Goal: Information Seeking & Learning: Learn about a topic

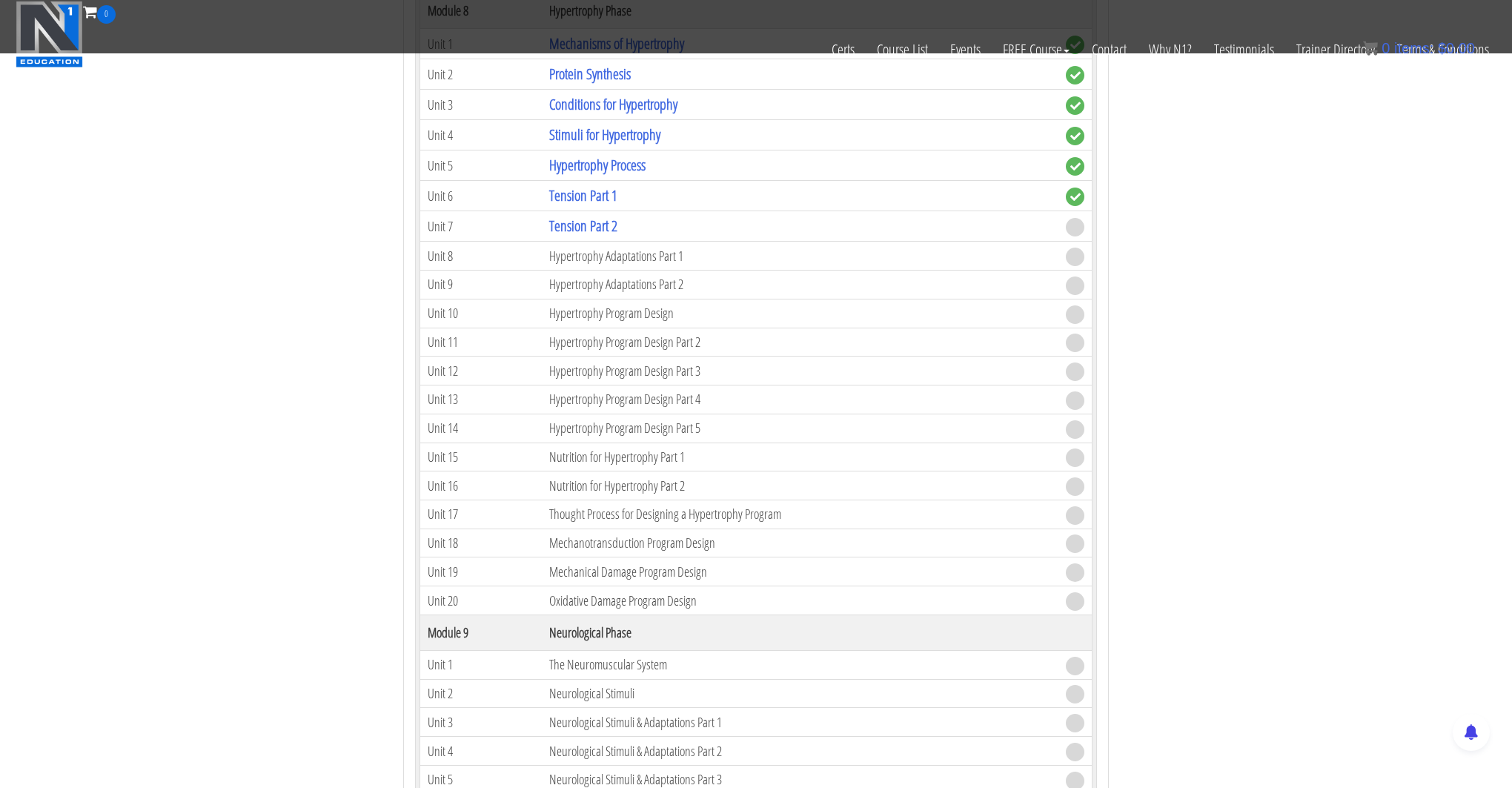
scroll to position [2050, 0]
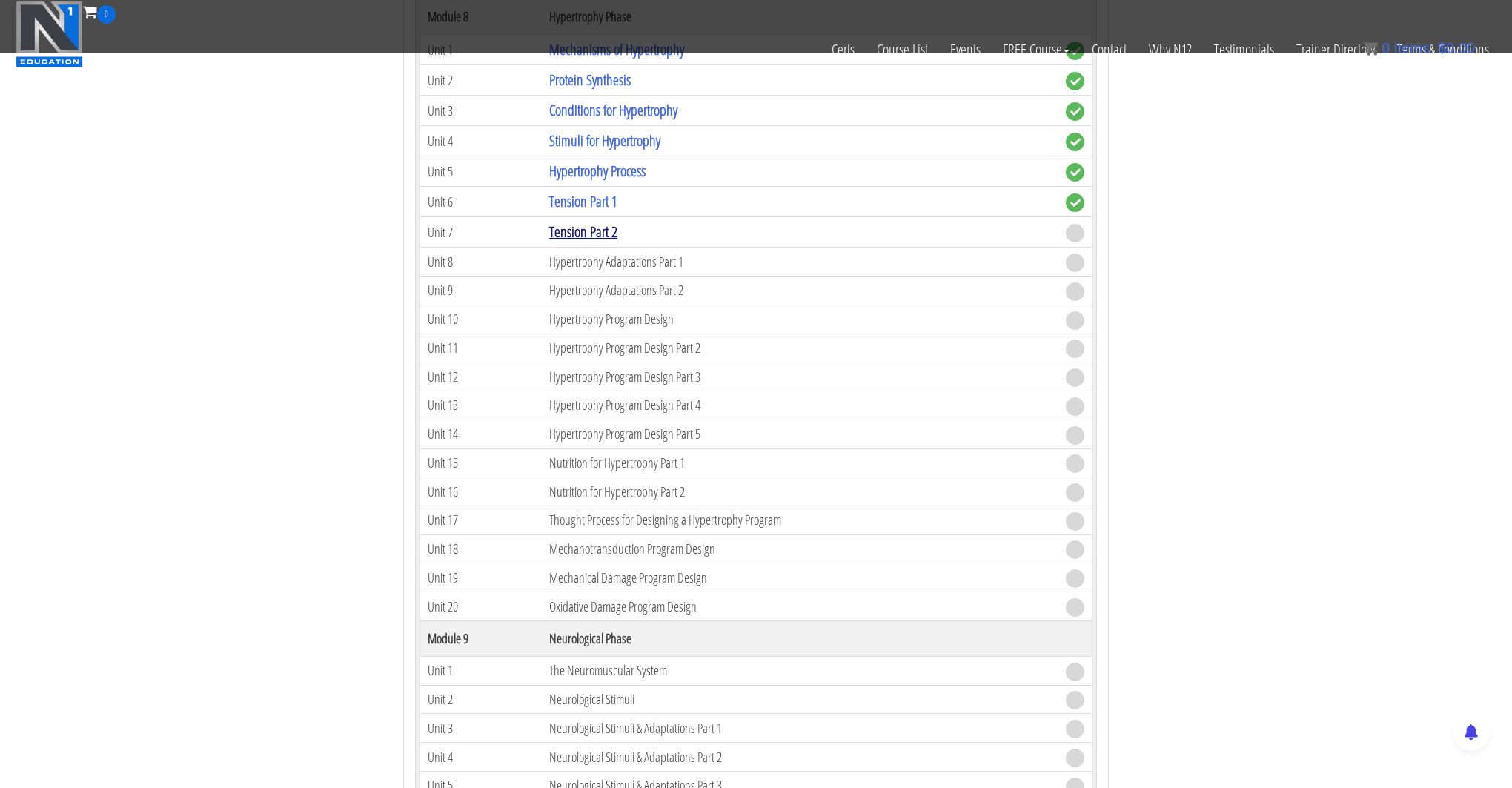
click at [606, 235] on link "Tension Part 2" at bounding box center [583, 232] width 68 height 20
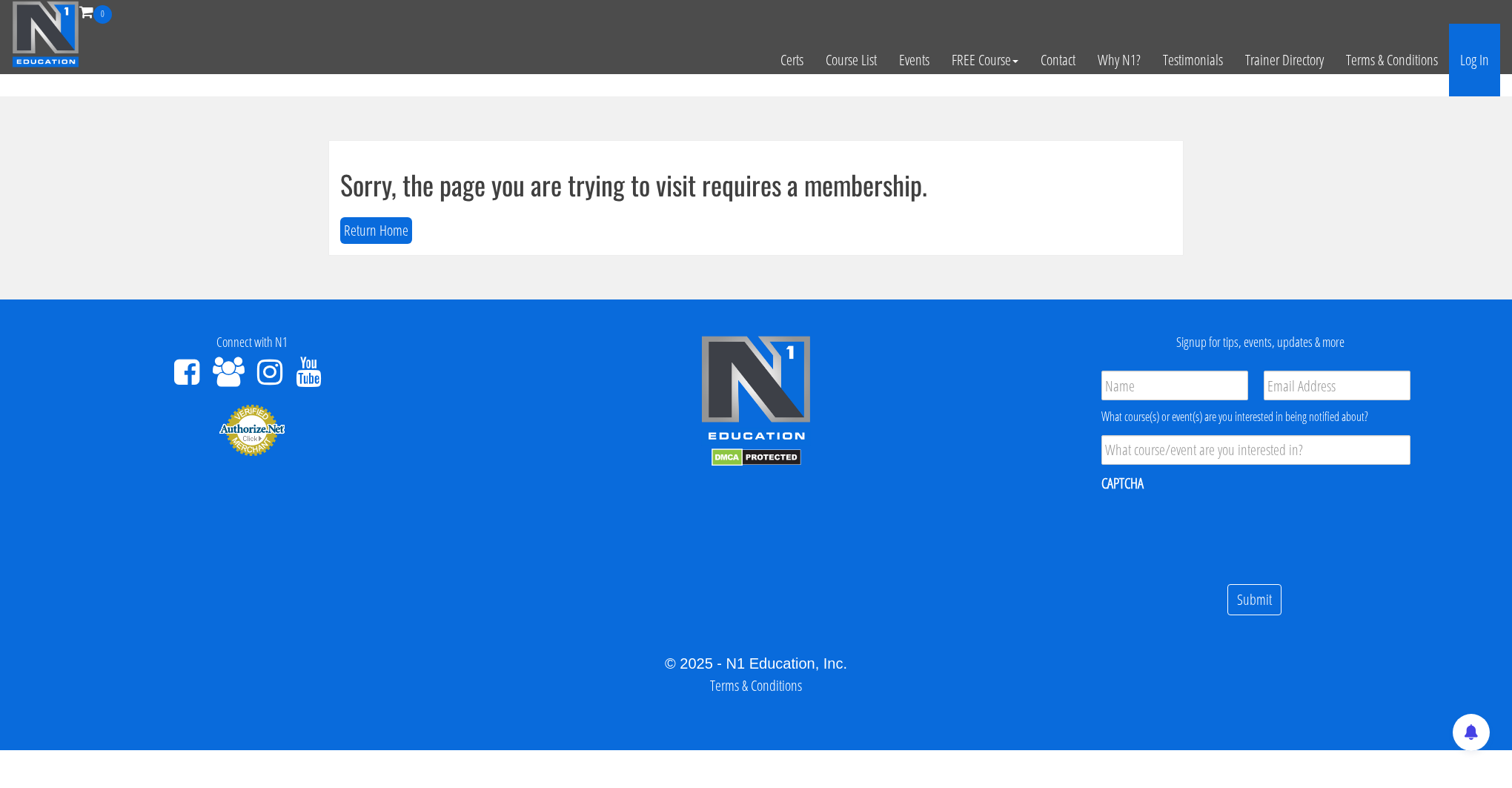
click at [1467, 59] on link "Log In" at bounding box center [1474, 60] width 51 height 73
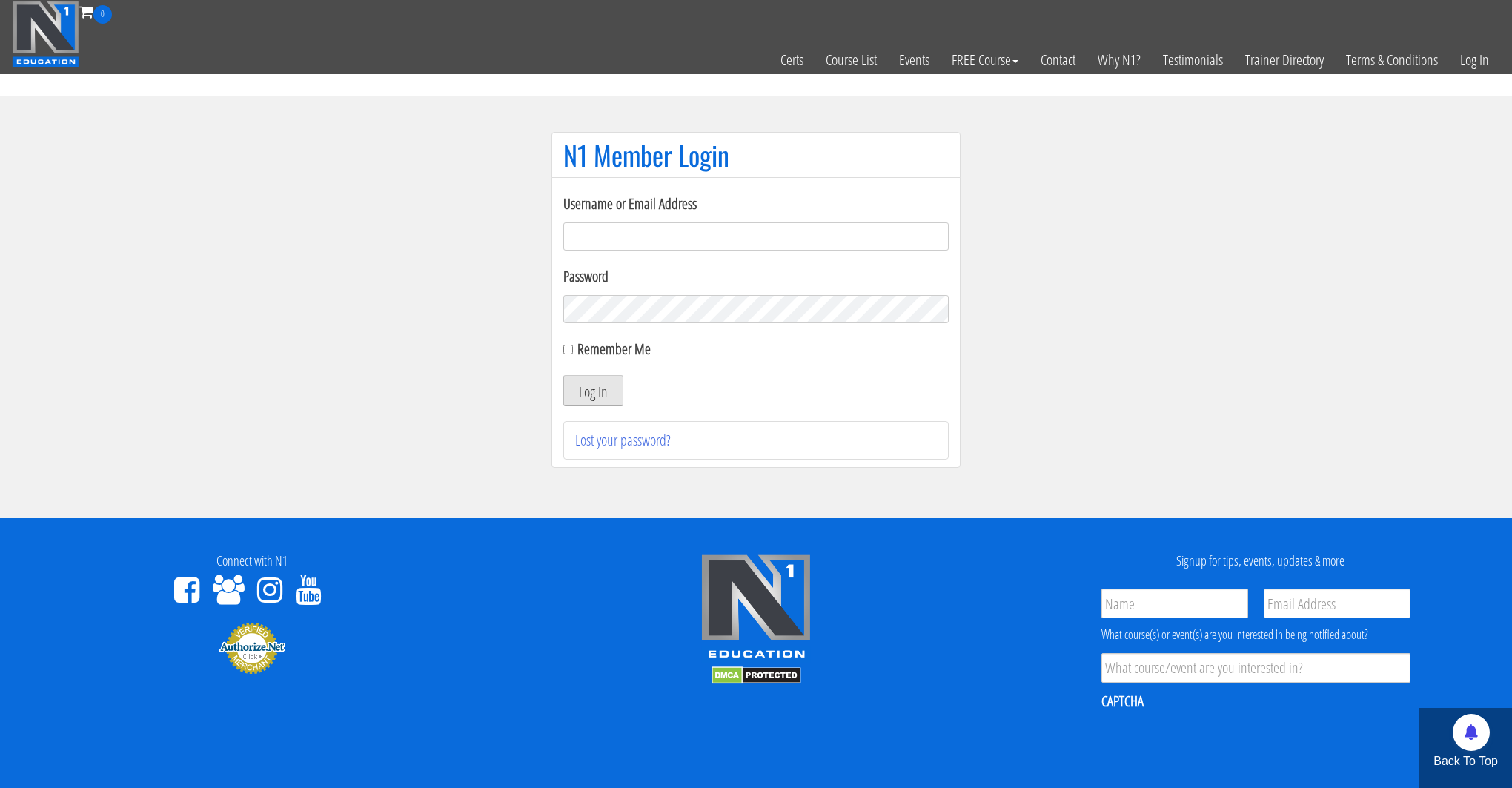
type input "kortney.riedy-2815"
click at [592, 398] on button "Log In" at bounding box center [593, 391] width 60 height 31
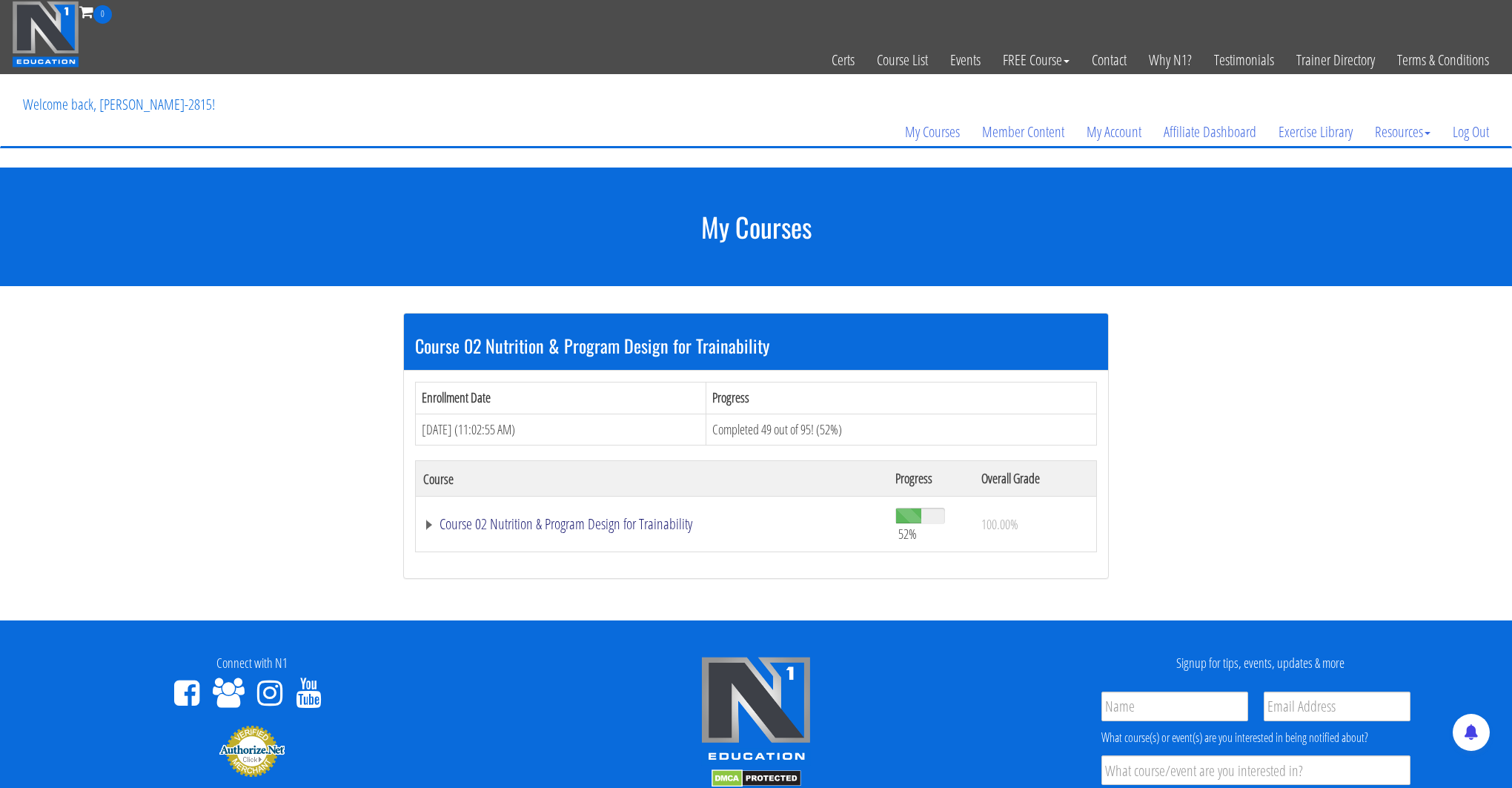
click at [477, 517] on link "Course 02 Nutrition & Program Design for Trainability" at bounding box center [652, 524] width 458 height 15
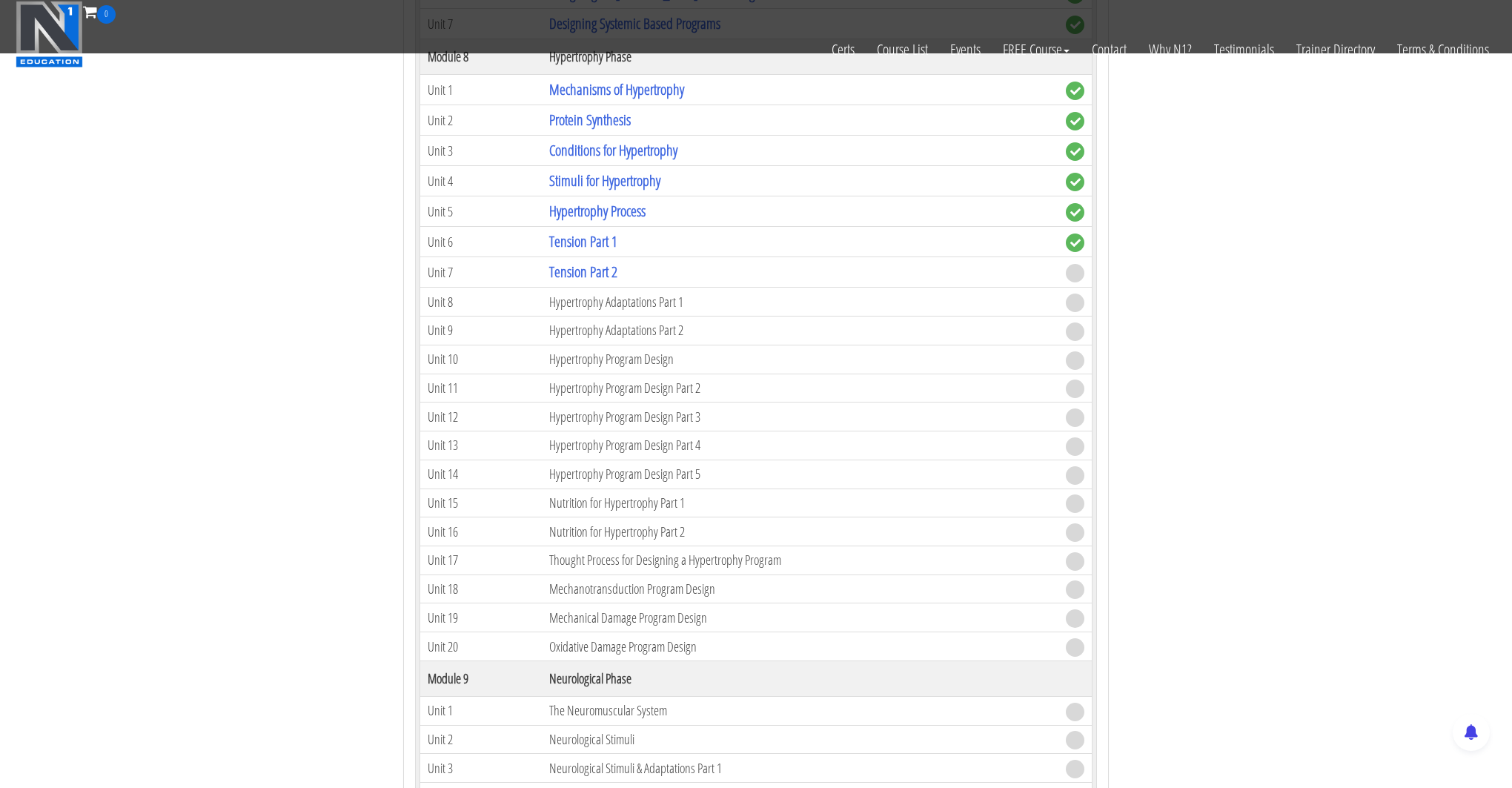
scroll to position [2066, 0]
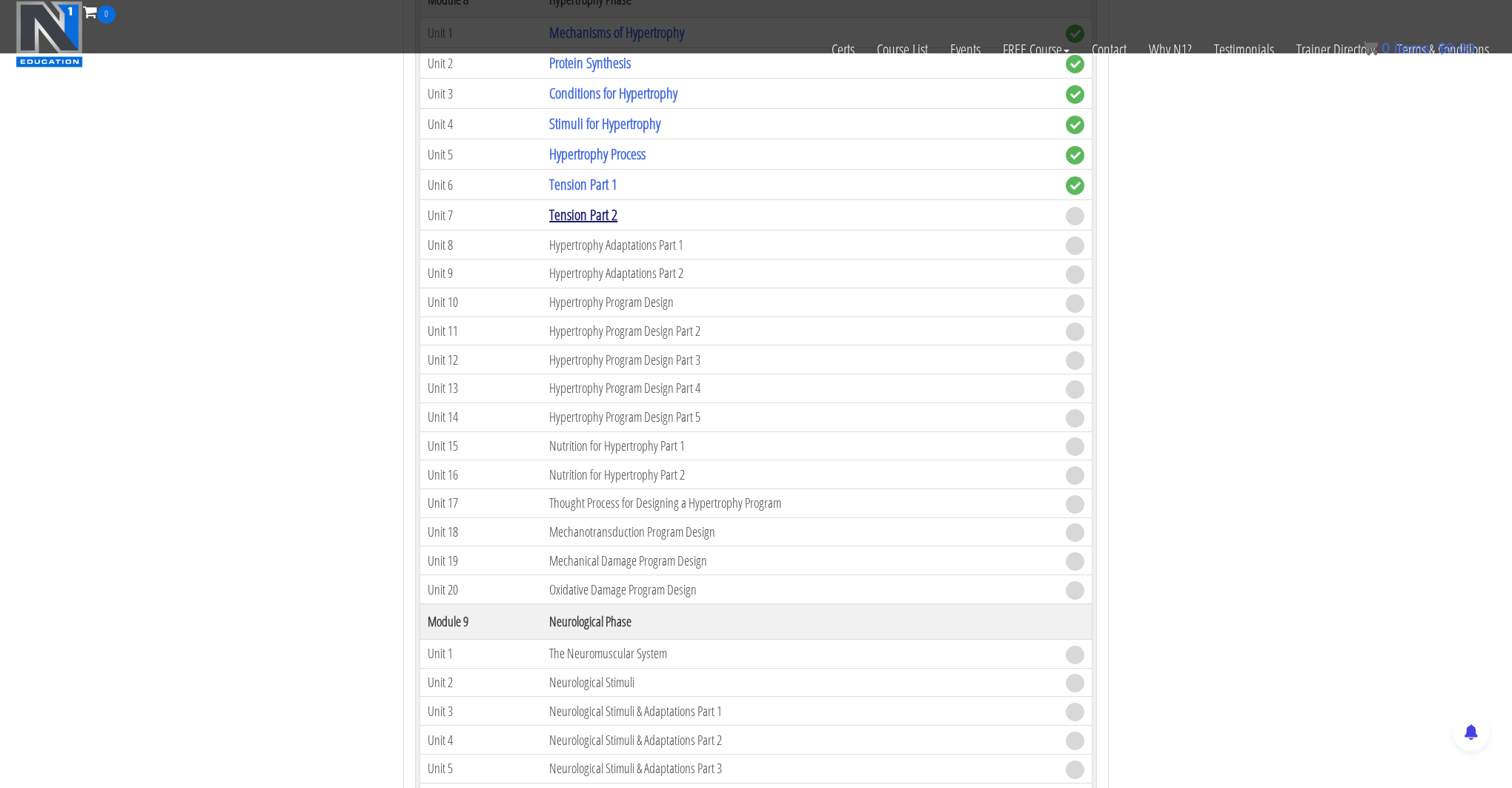
click at [596, 213] on link "Tension Part 2" at bounding box center [583, 214] width 68 height 20
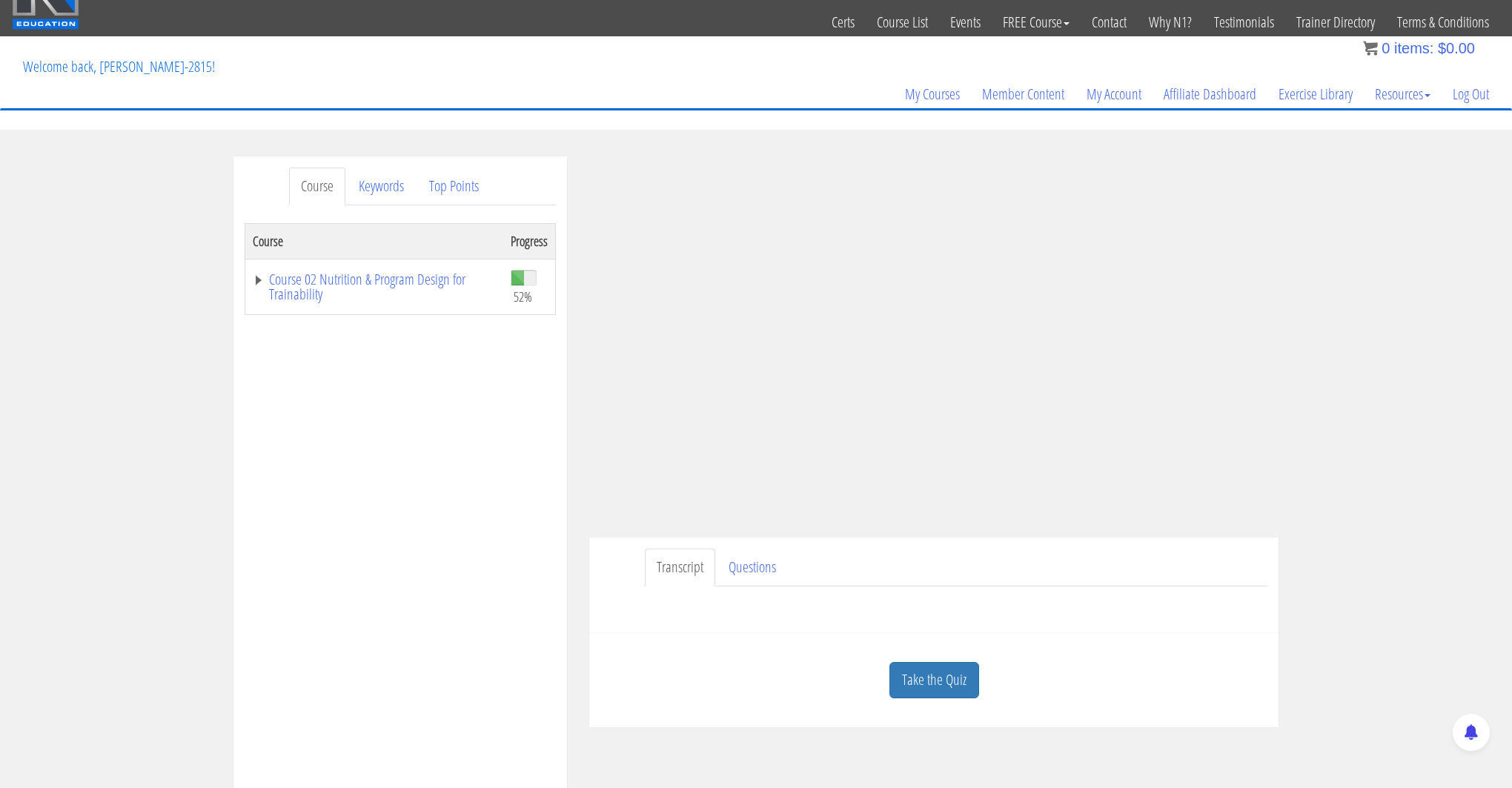
scroll to position [39, 0]
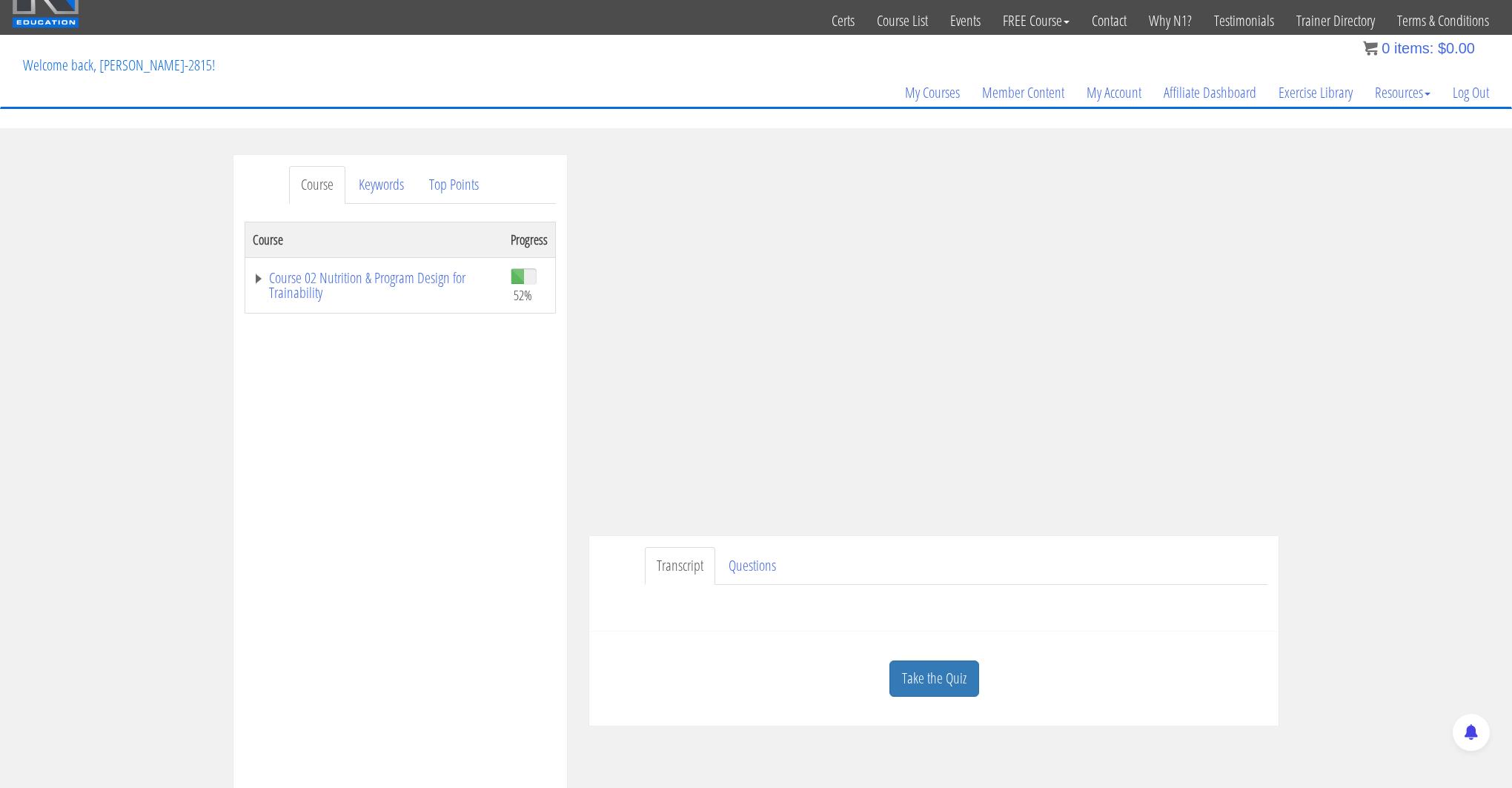
click at [1326, 372] on div "Course Keywords Top Points Course Progress Course 02 Nutrition & Program Design…" at bounding box center [756, 574] width 1512 height 837
click at [1300, 385] on div "Course Keywords Top Points Course Progress Course 02 Nutrition & Program Design…" at bounding box center [756, 574] width 1512 height 837
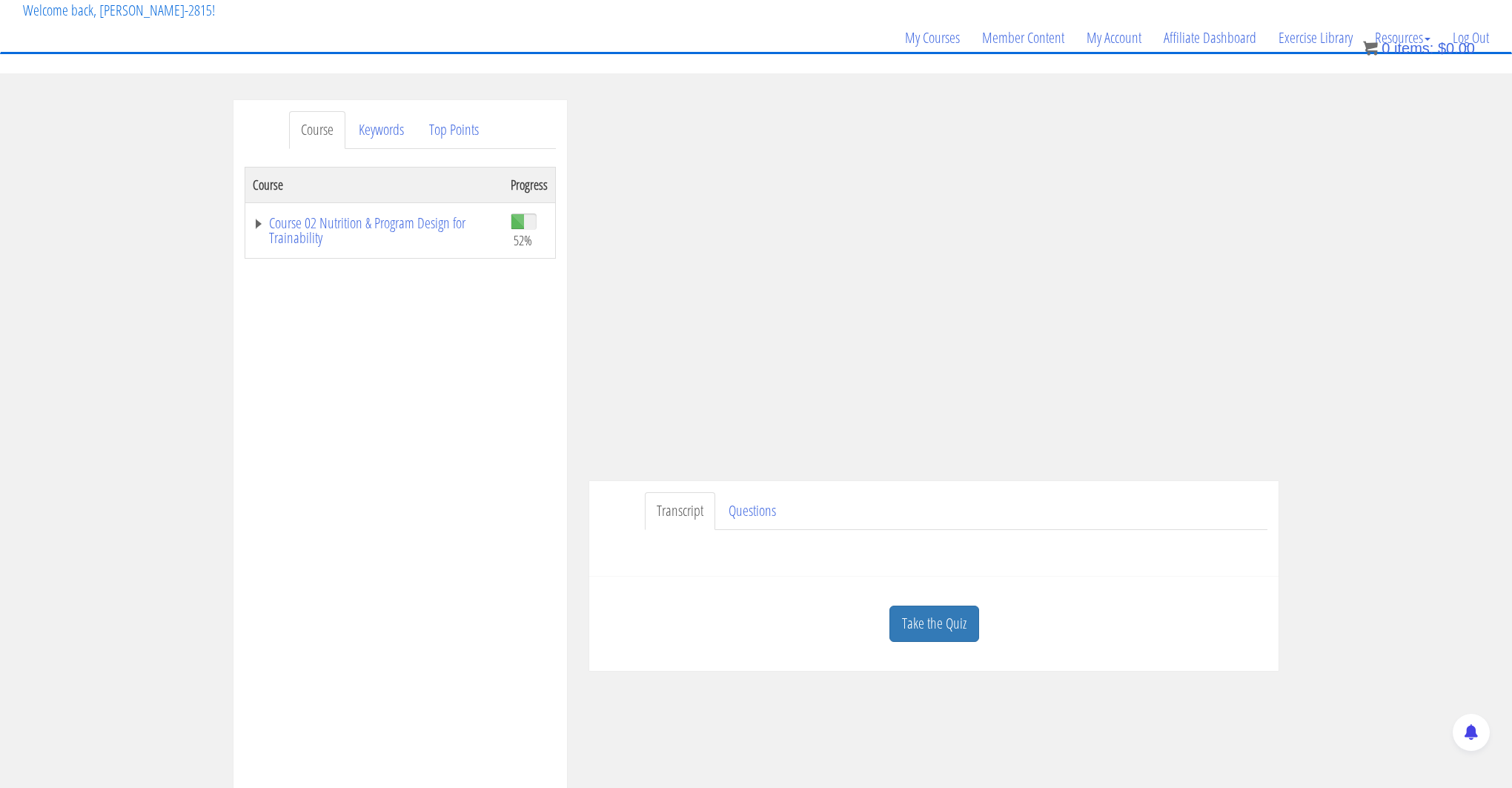
scroll to position [156, 0]
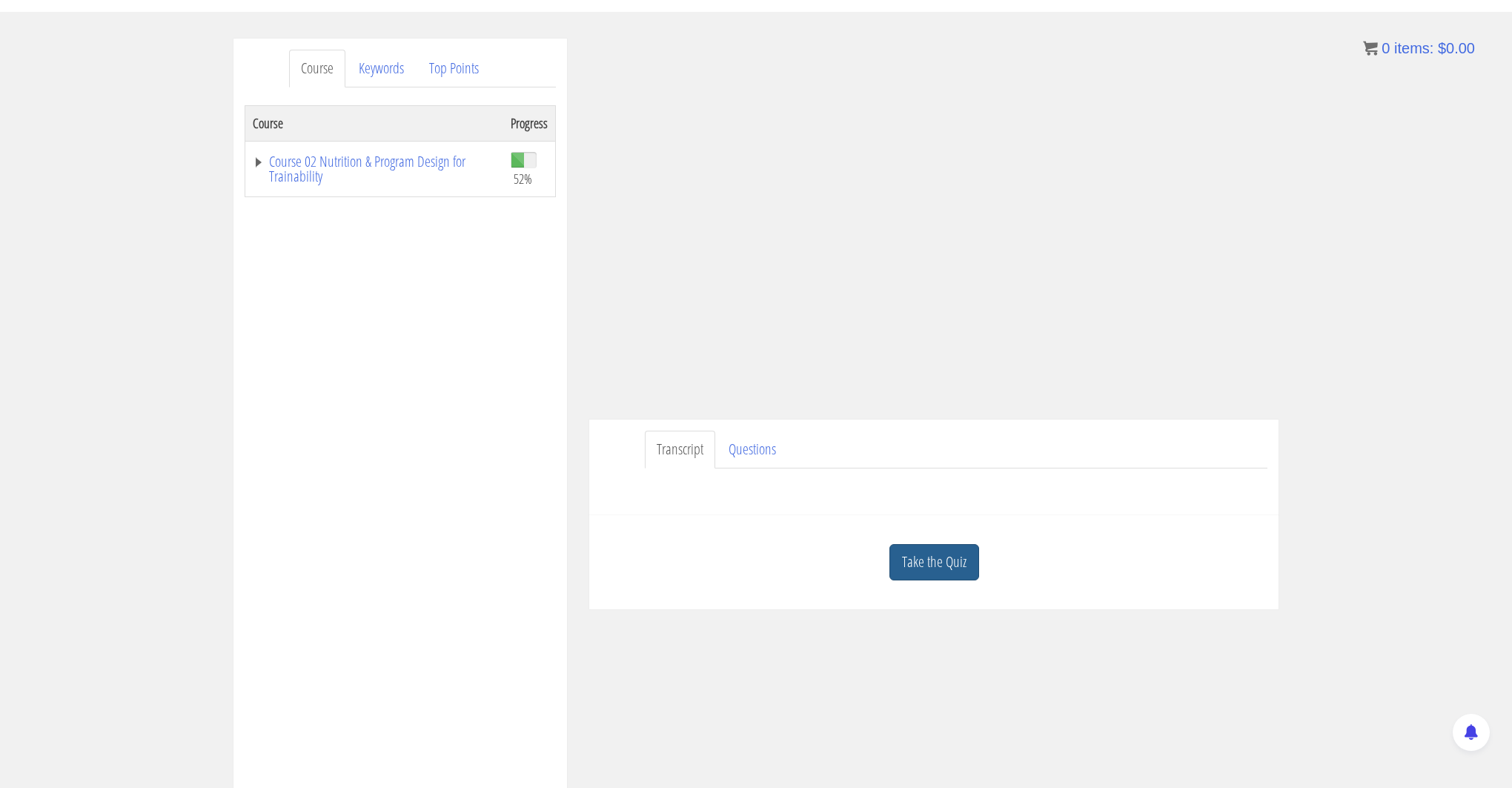
click at [934, 544] on link "Take the Quiz" at bounding box center [934, 562] width 90 height 36
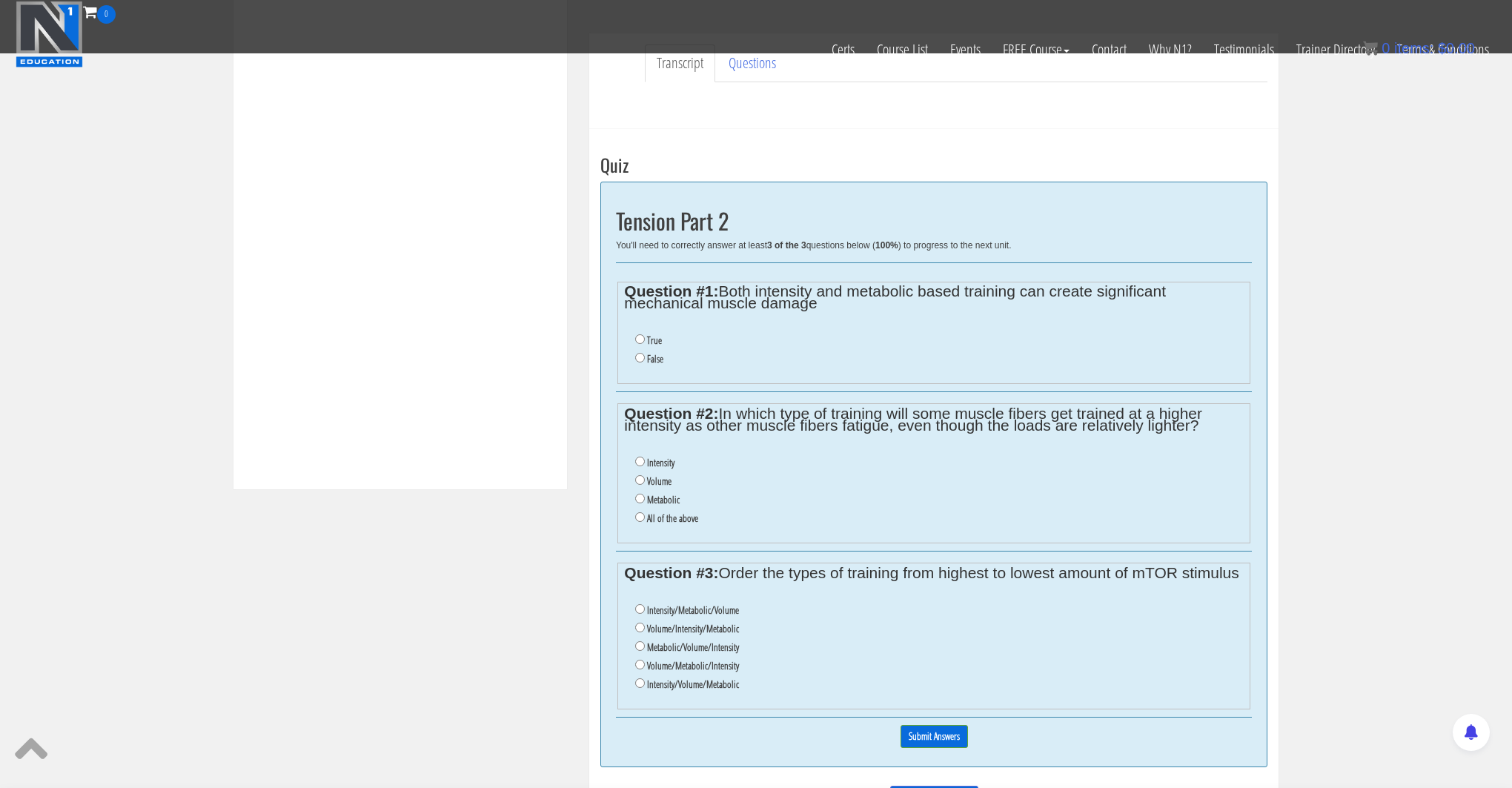
scroll to position [451, 0]
click at [640, 356] on input "False" at bounding box center [640, 355] width 10 height 10
radio input "true"
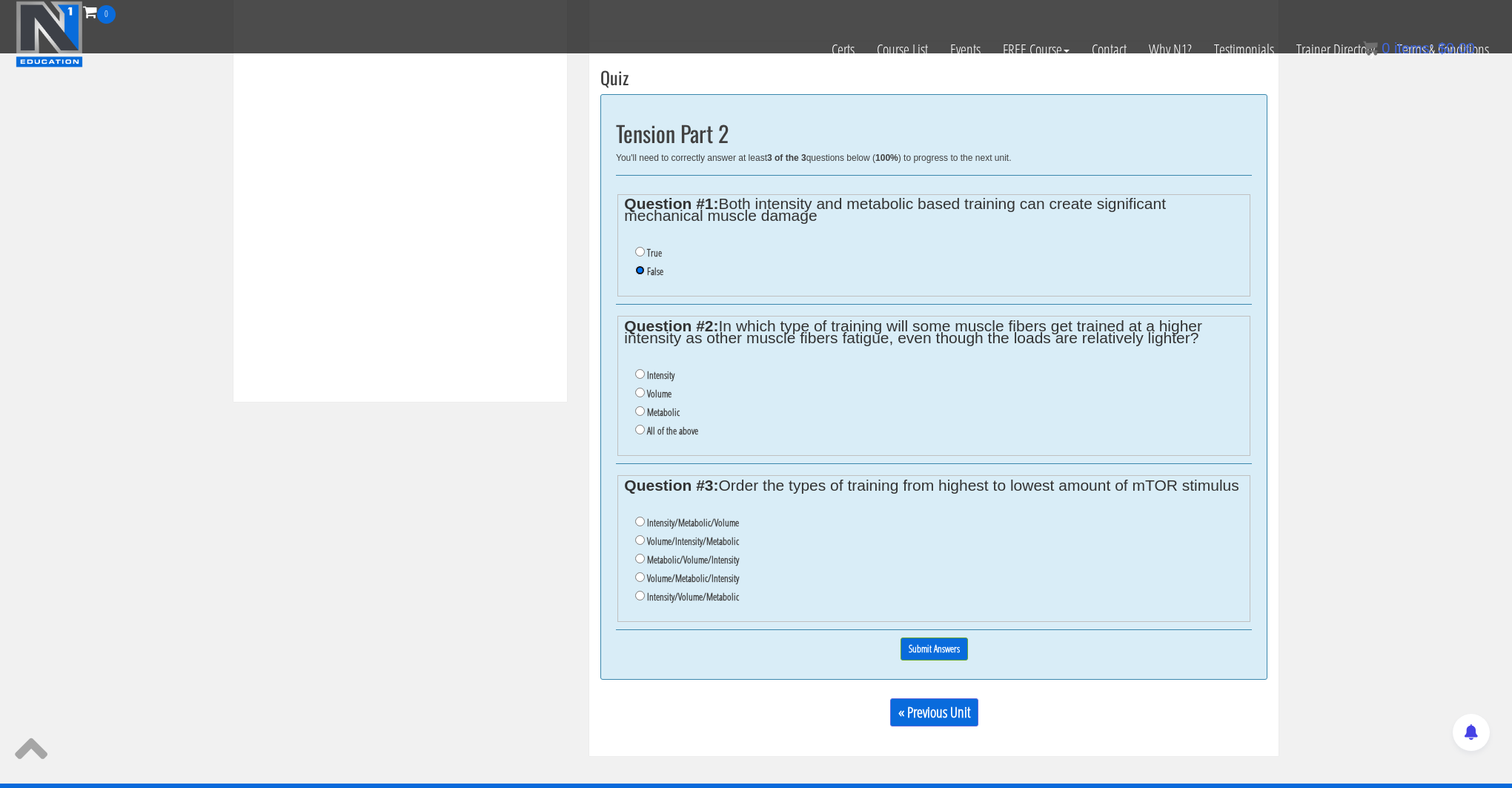
scroll to position [537, 0]
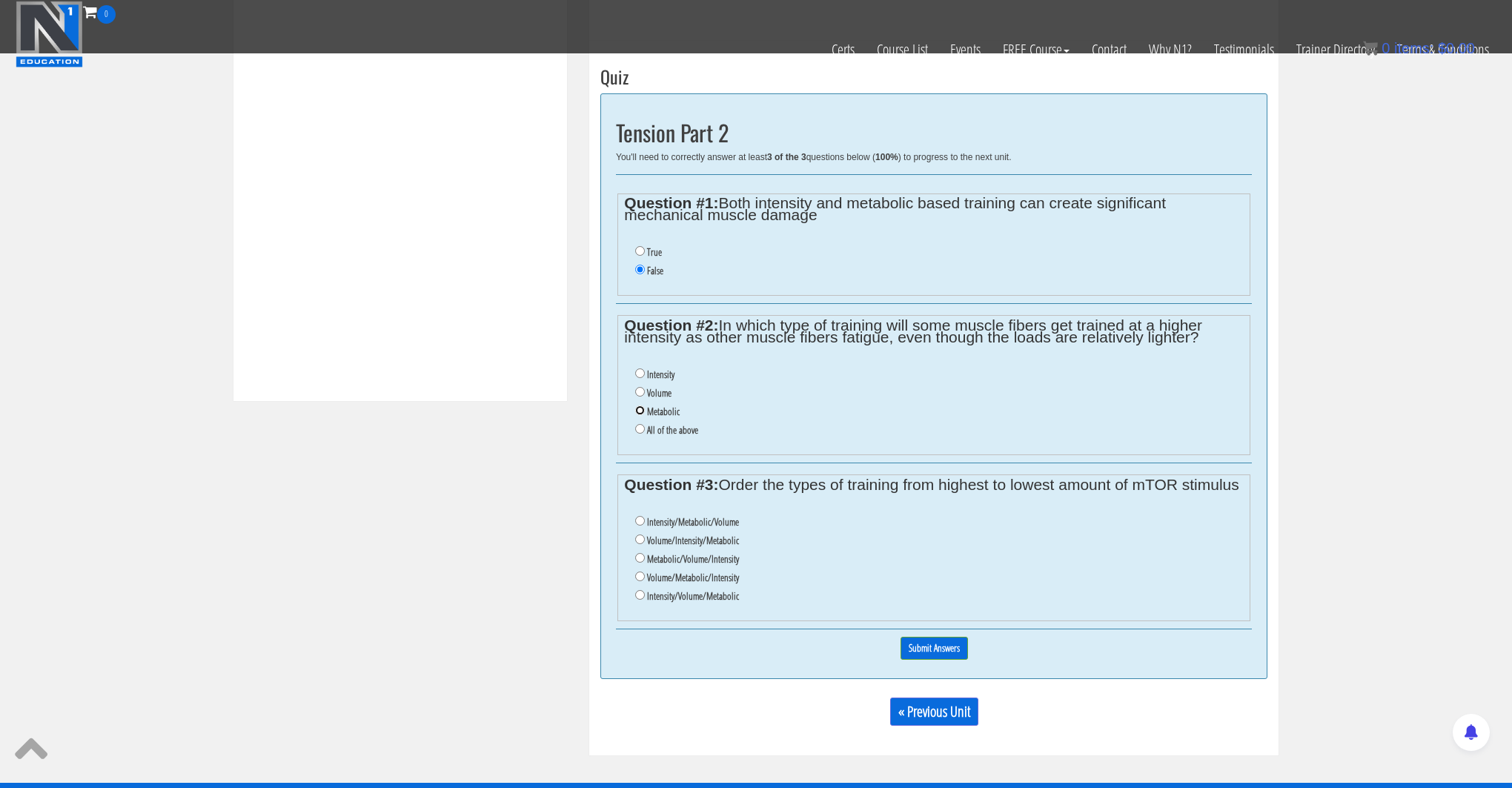
click at [639, 414] on input "Metabolic" at bounding box center [640, 410] width 10 height 10
radio input "true"
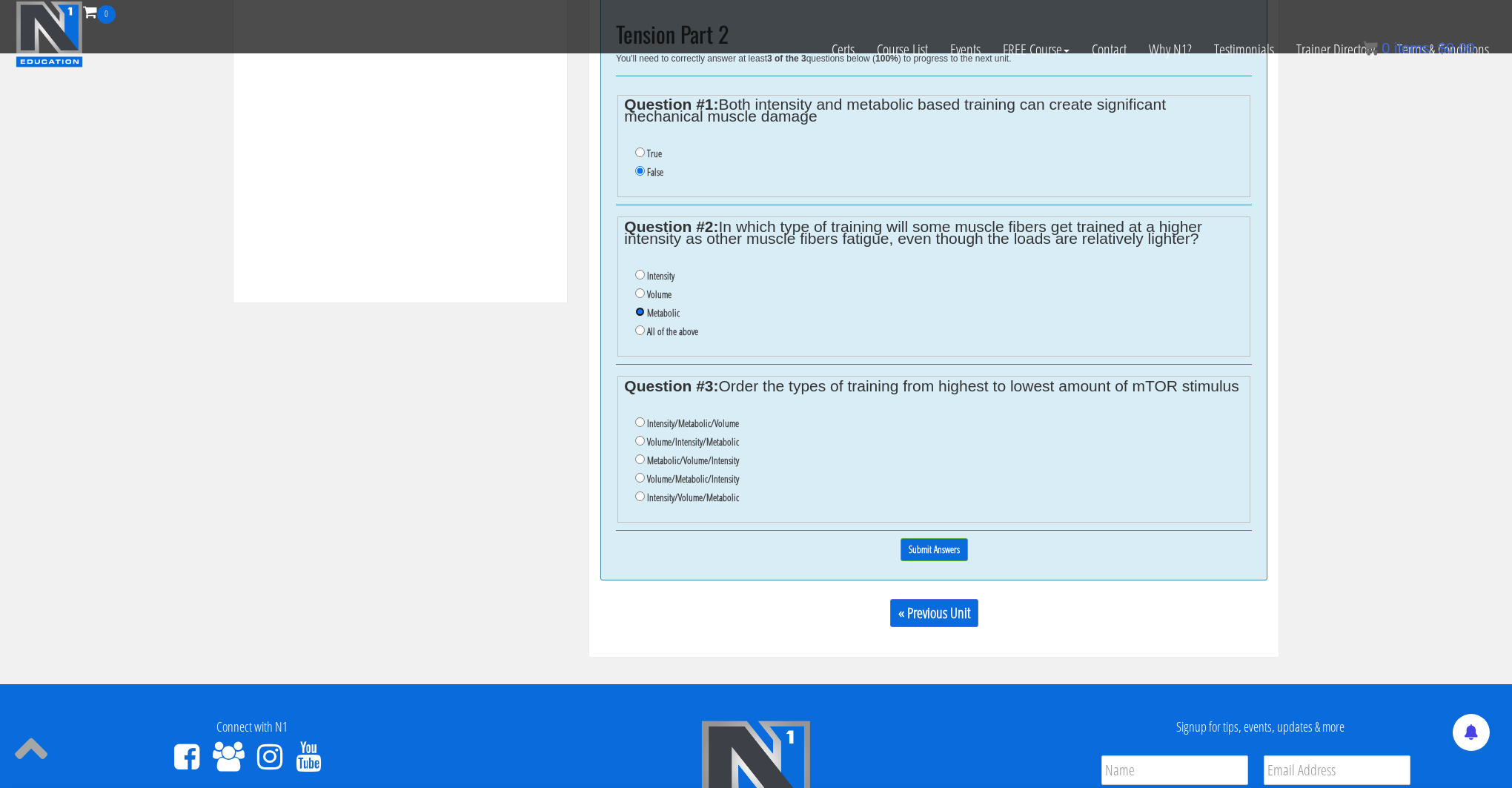
scroll to position [640, 0]
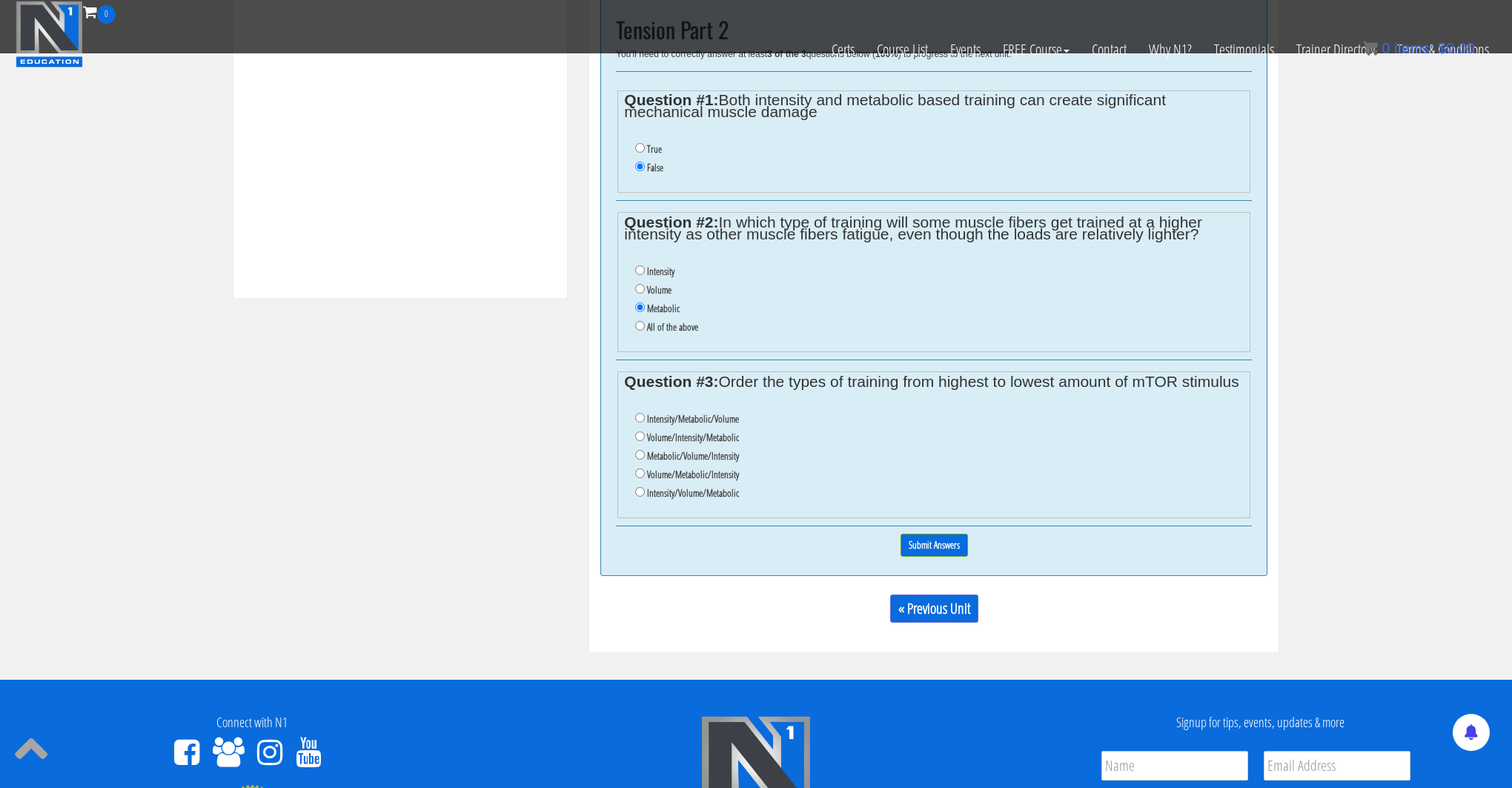
click at [638, 443] on li "Volume/Intensity/Metabolic" at bounding box center [939, 437] width 608 height 19
click at [638, 437] on input "Volume/Intensity/Metabolic" at bounding box center [640, 436] width 10 height 10
radio input "true"
drag, startPoint x: 857, startPoint y: 422, endPoint x: 884, endPoint y: 465, distance: 50.8
click at [858, 422] on li "Intensity/Metabolic/Volume" at bounding box center [939, 419] width 608 height 19
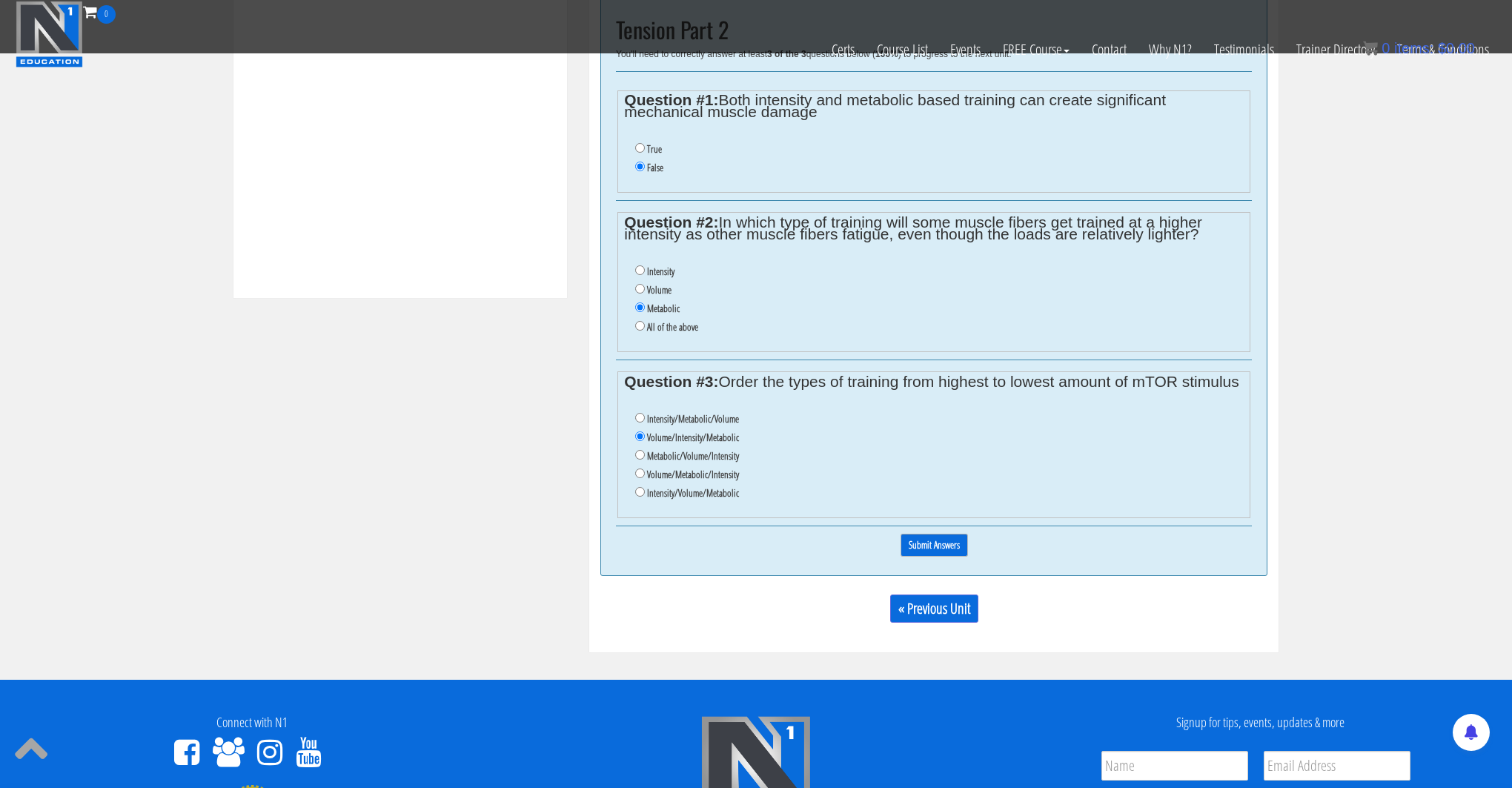
click at [920, 543] on input "Submit Answers" at bounding box center [934, 545] width 68 height 23
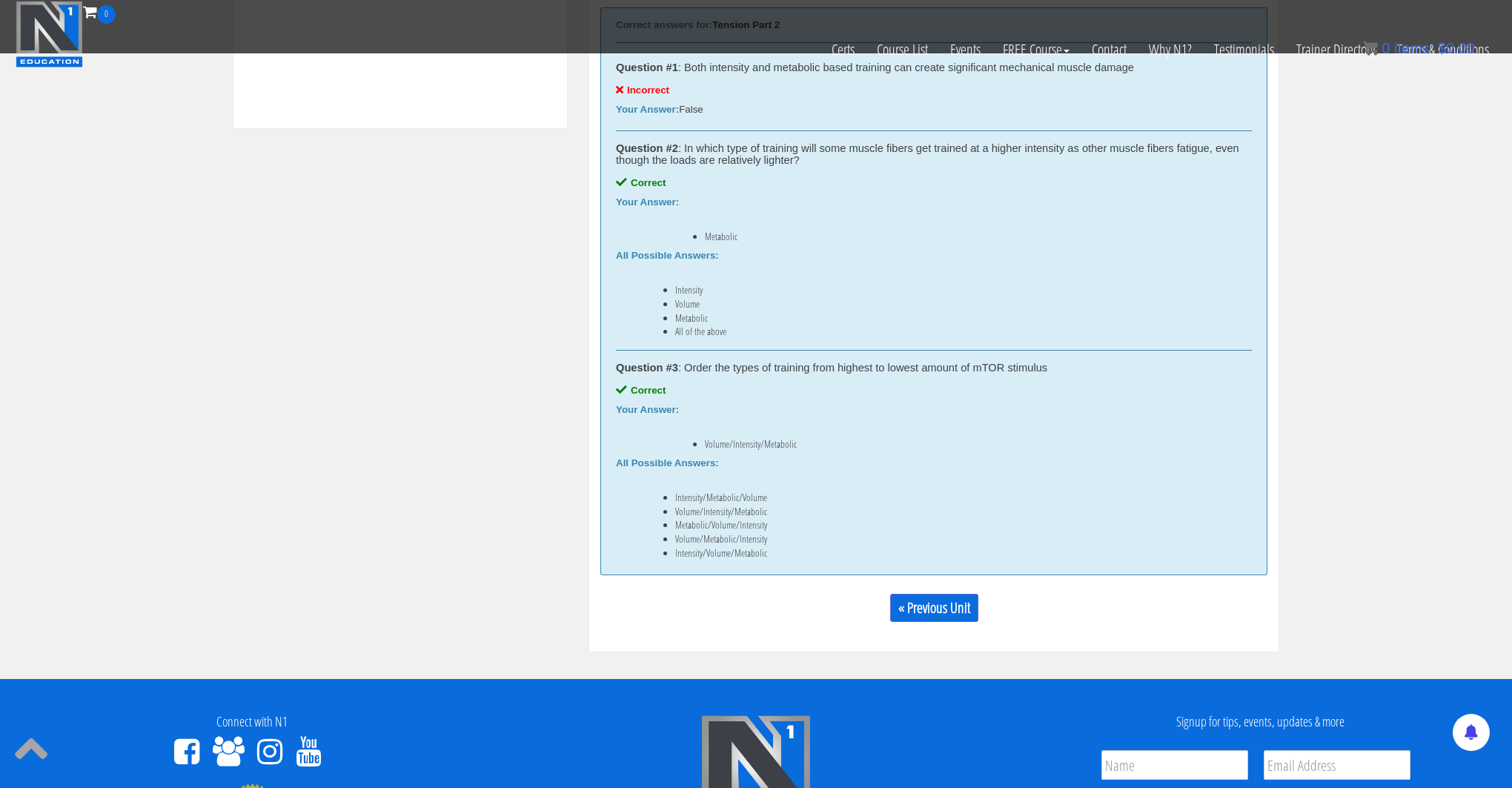
scroll to position [488, 0]
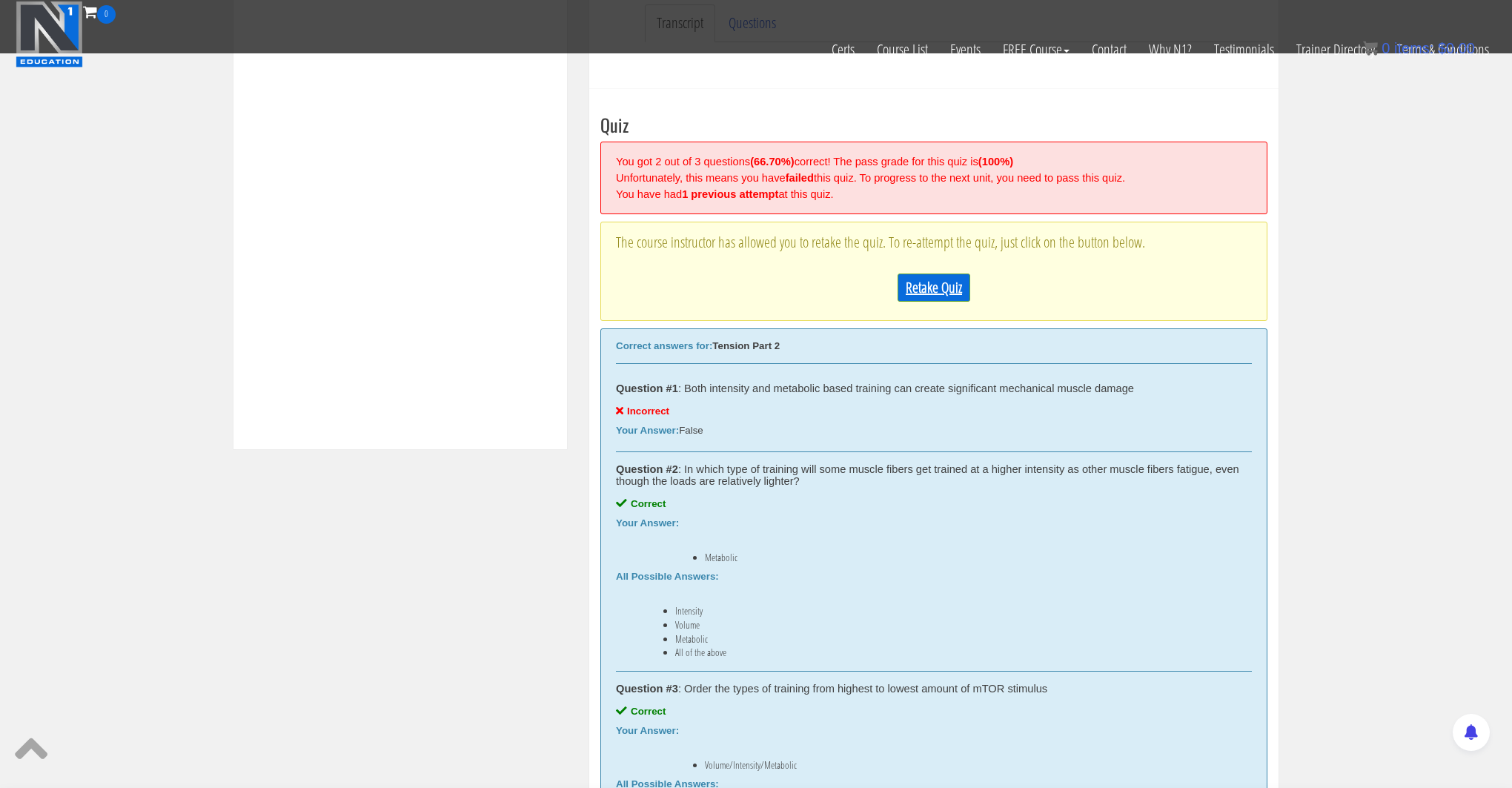
click at [929, 284] on link "Retake Quiz" at bounding box center [934, 288] width 73 height 28
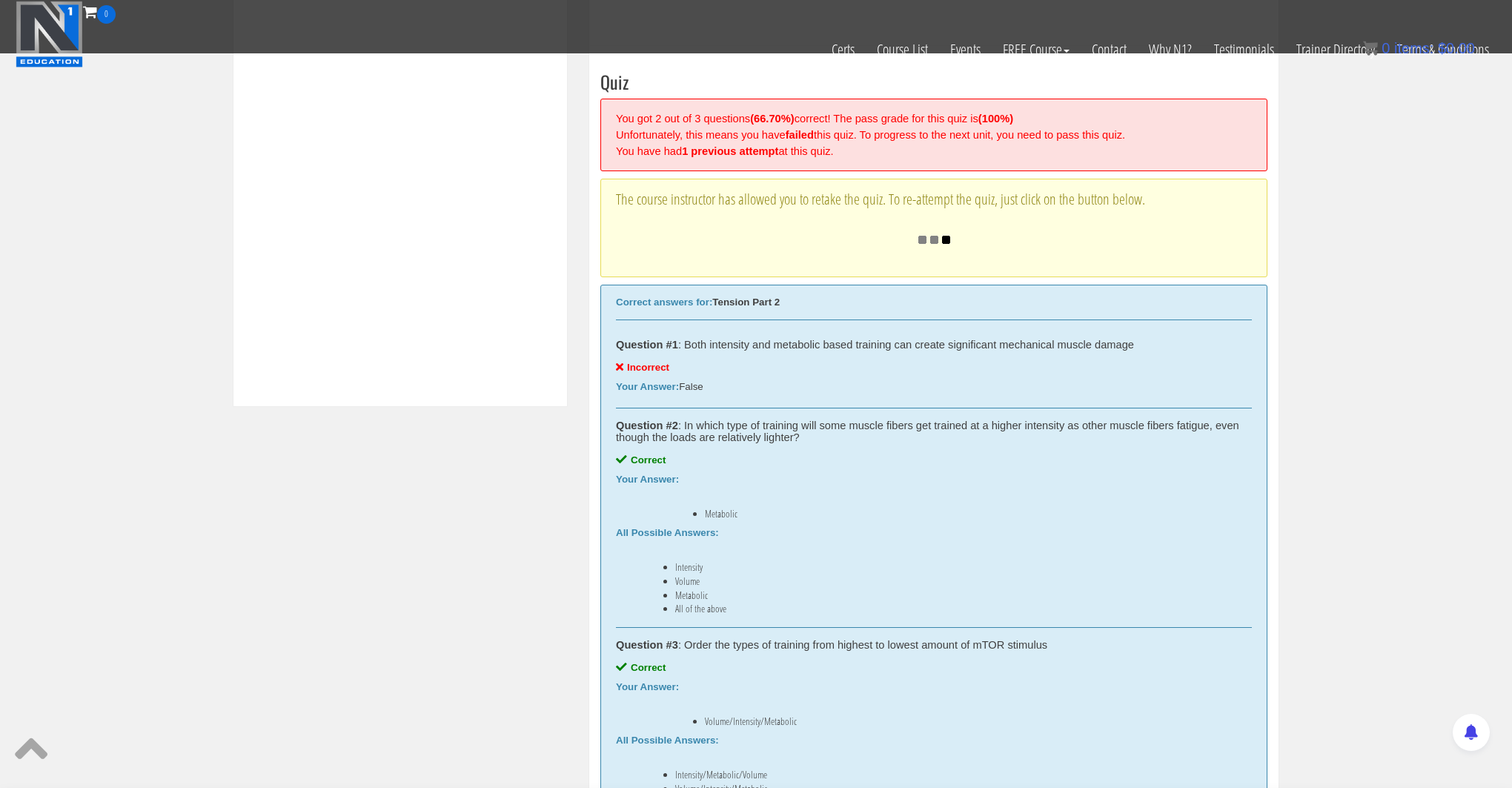
scroll to position [532, 0]
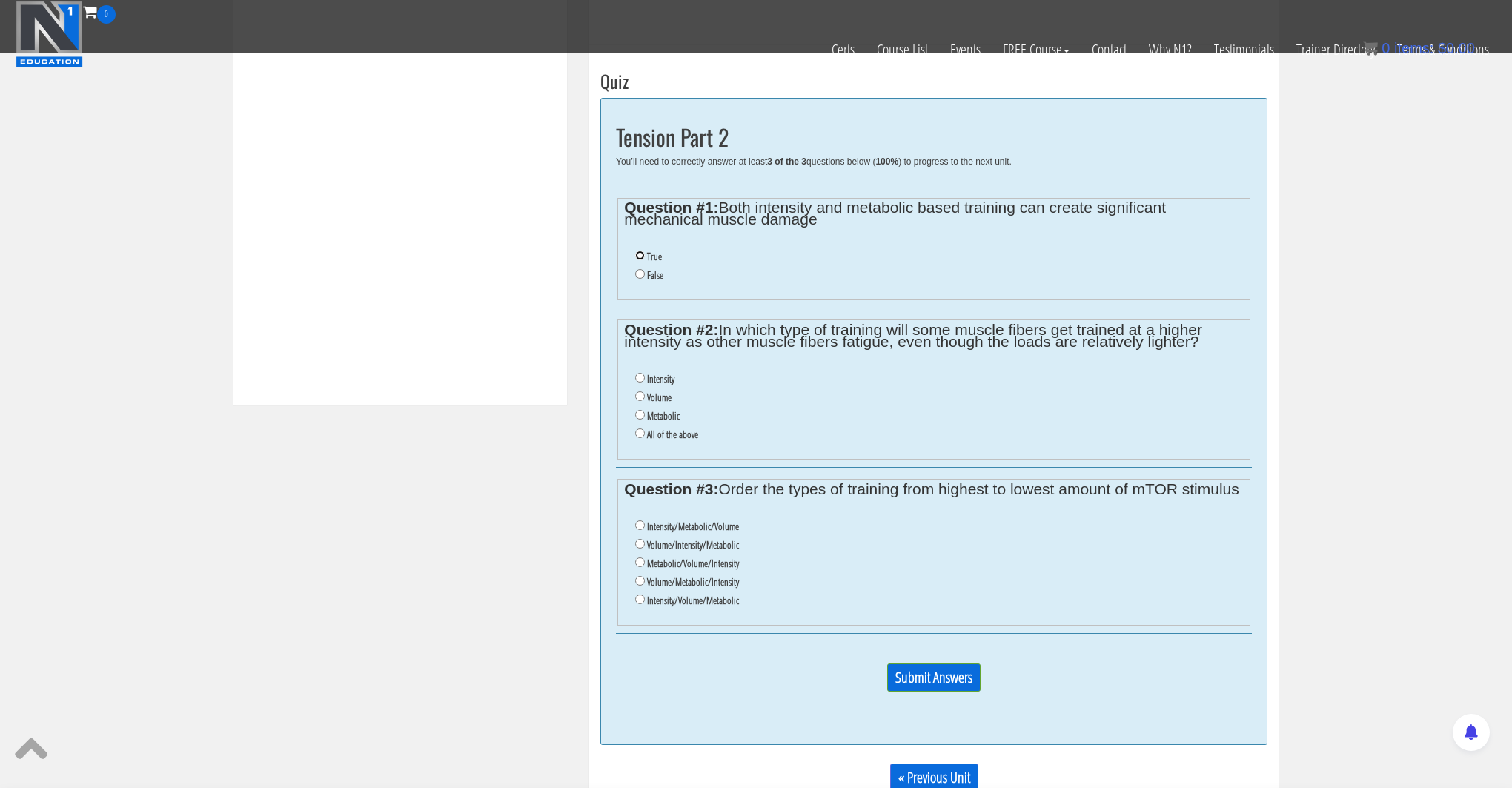
click at [640, 253] on input "True" at bounding box center [640, 255] width 10 height 10
radio input "true"
click at [639, 417] on input "Metabolic" at bounding box center [640, 415] width 10 height 10
radio input "true"
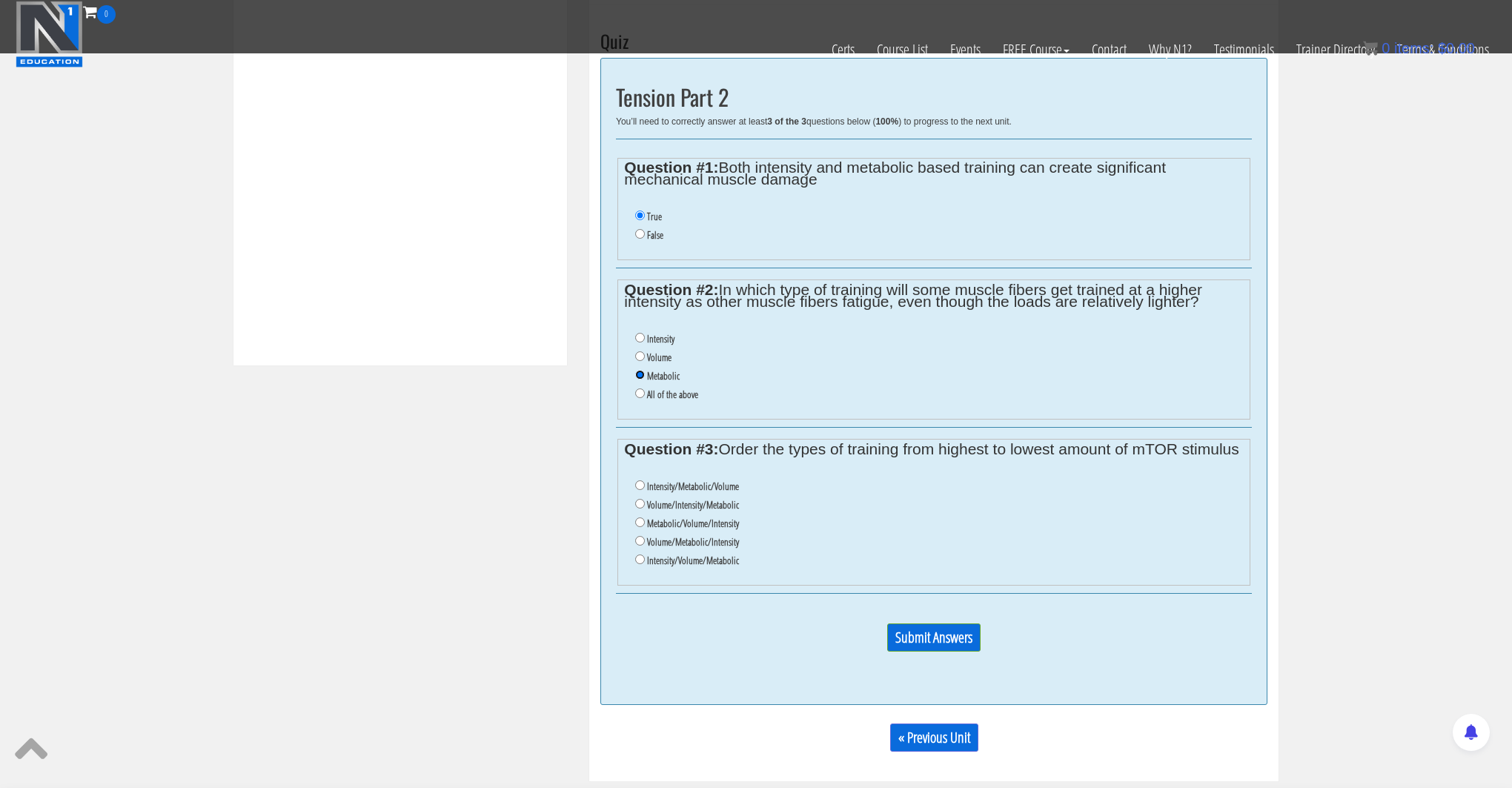
scroll to position [581, 0]
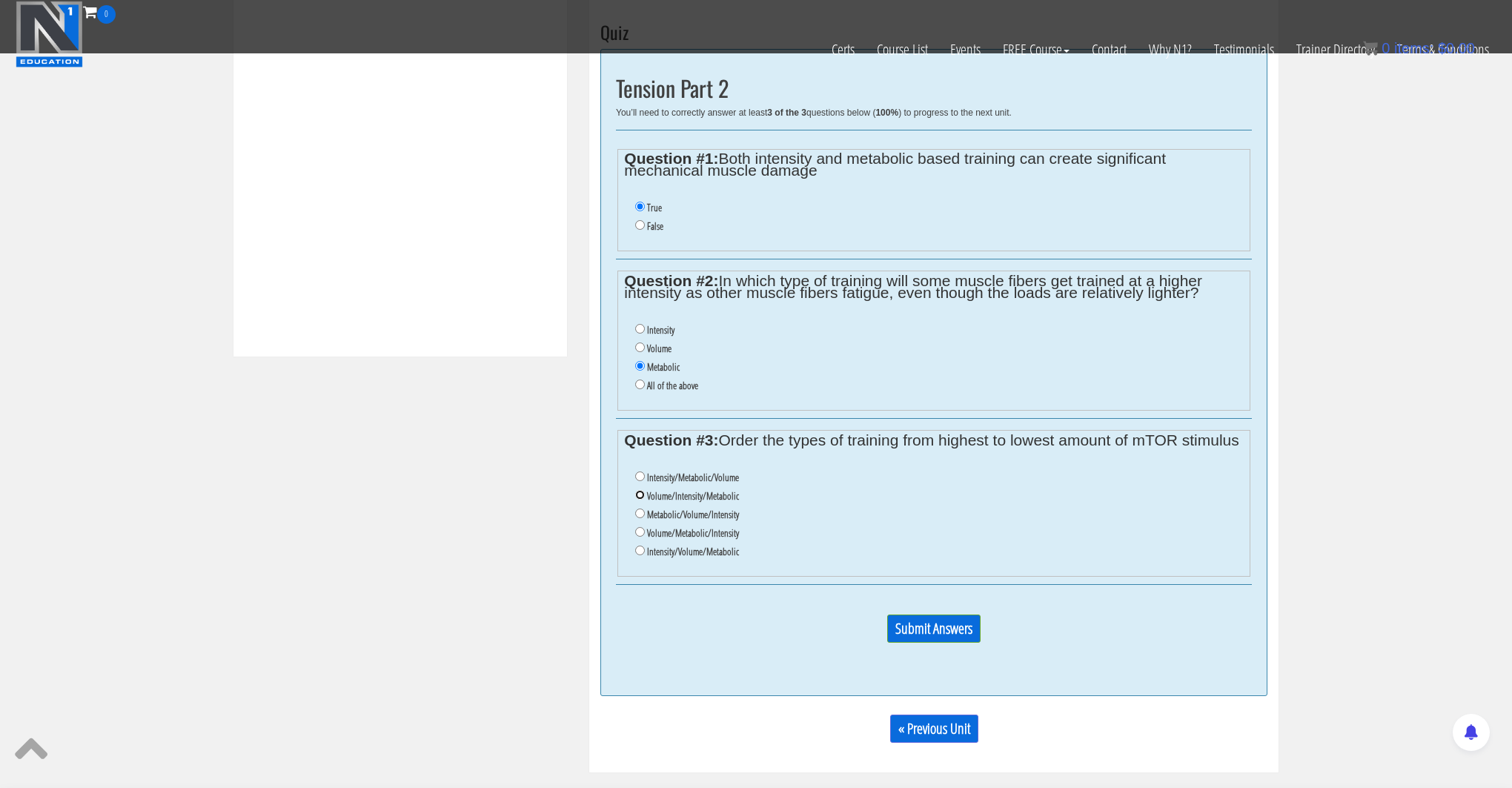
click at [640, 496] on input "Volume/Intensity/Metabolic" at bounding box center [640, 494] width 10 height 10
radio input "true"
click at [920, 627] on input "Submit Answers" at bounding box center [934, 628] width 94 height 28
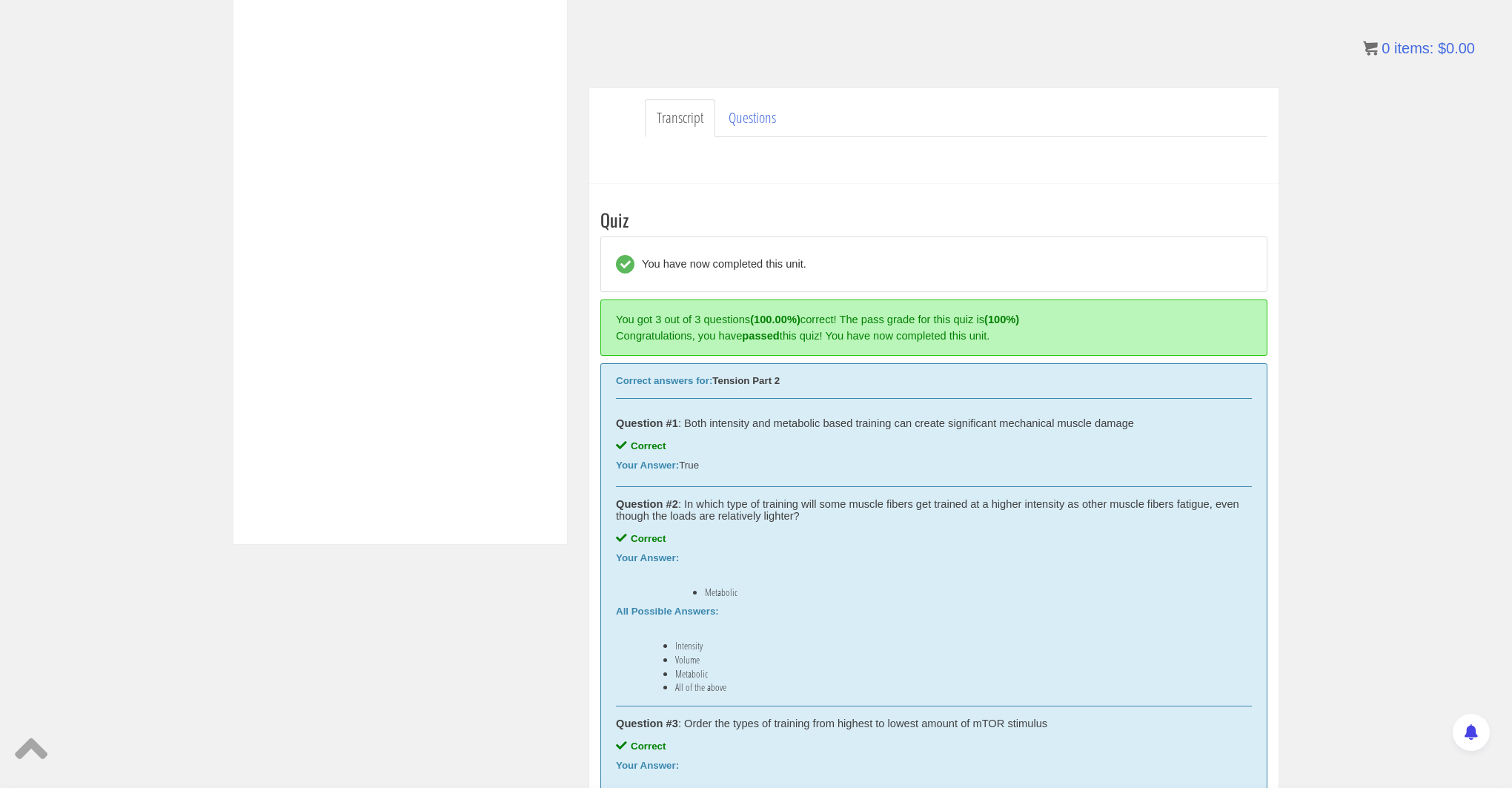
scroll to position [726, 0]
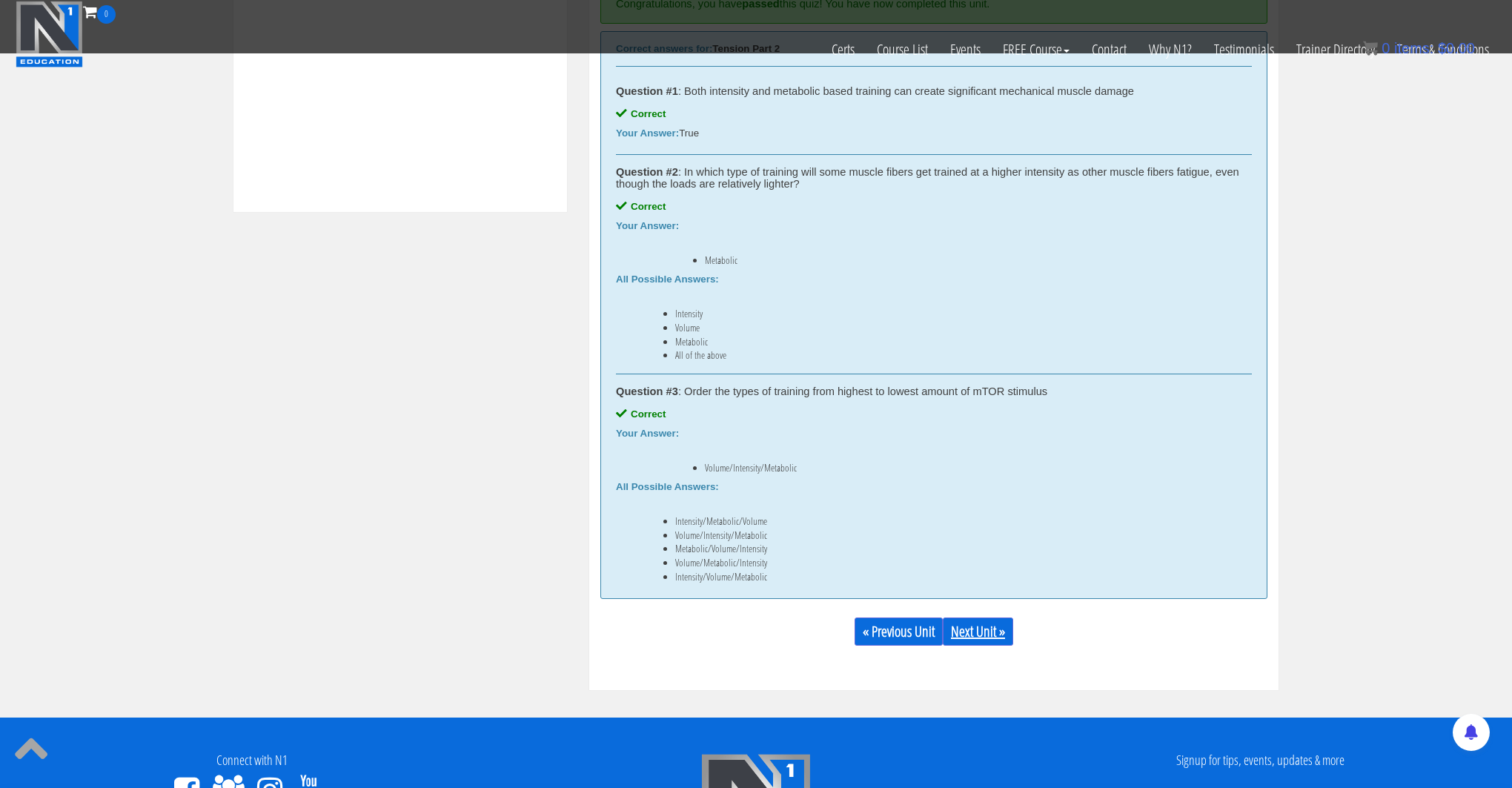
click at [991, 631] on link "Next Unit »" at bounding box center [978, 631] width 70 height 28
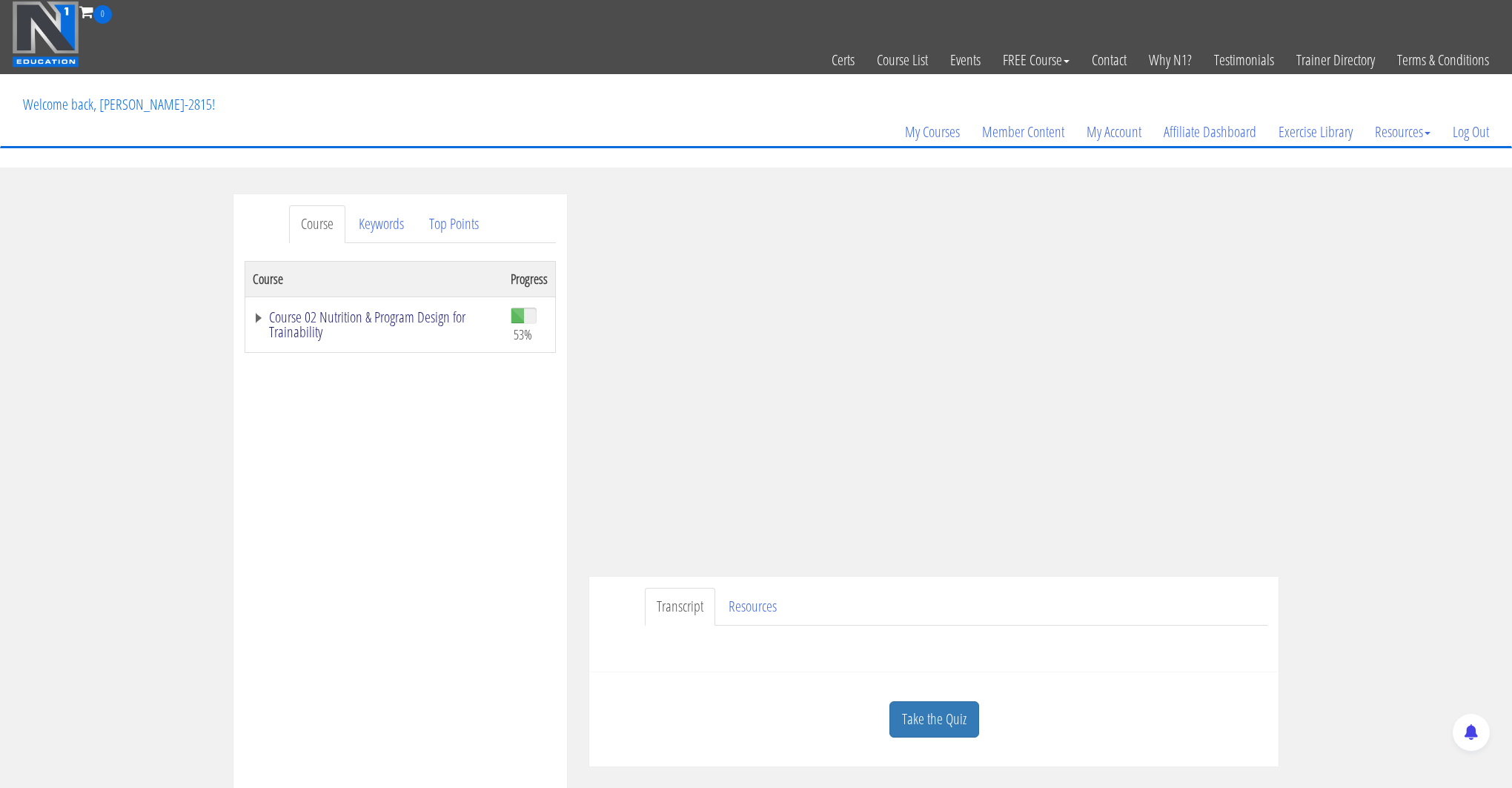
click at [275, 310] on link "Course 02 Nutrition & Program Design for Trainability" at bounding box center [374, 325] width 243 height 30
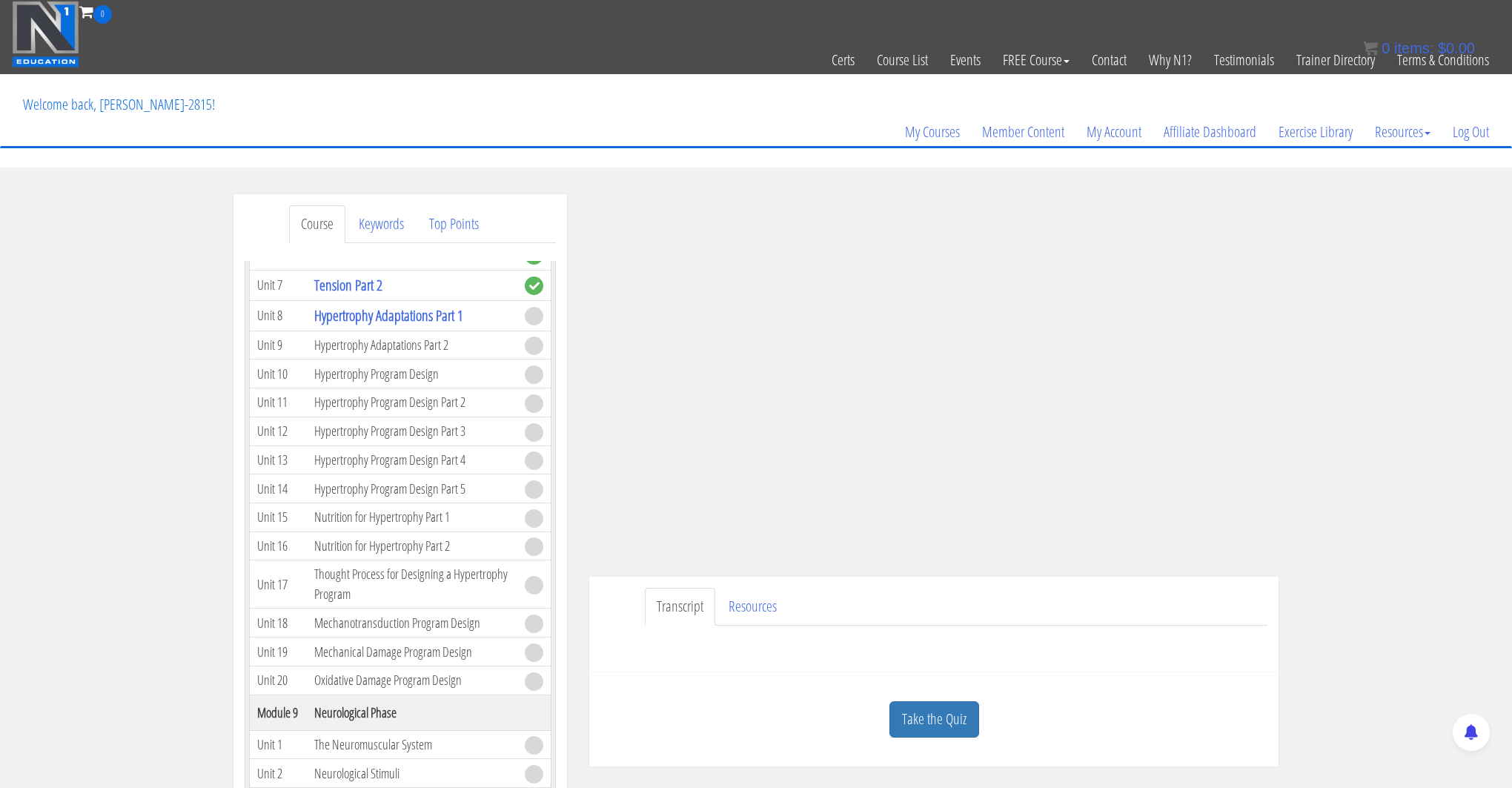
scroll to position [2206, 0]
